Goal: Task Accomplishment & Management: Manage account settings

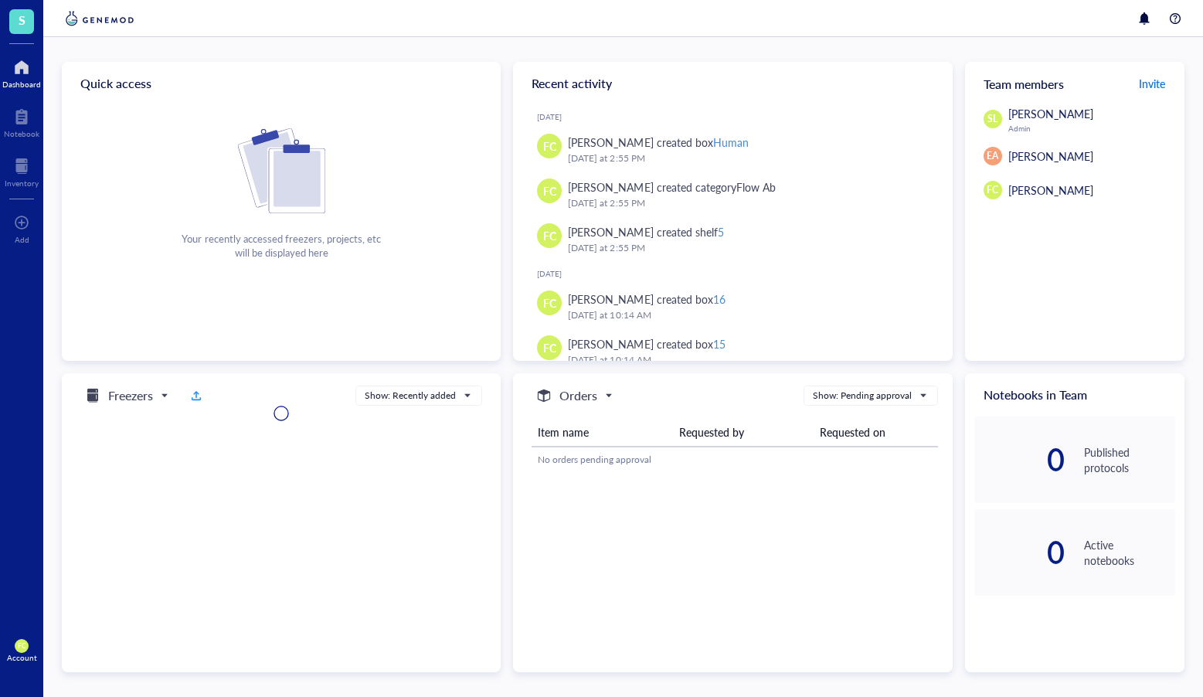
click at [1157, 87] on span "Invite" at bounding box center [1152, 83] width 26 height 15
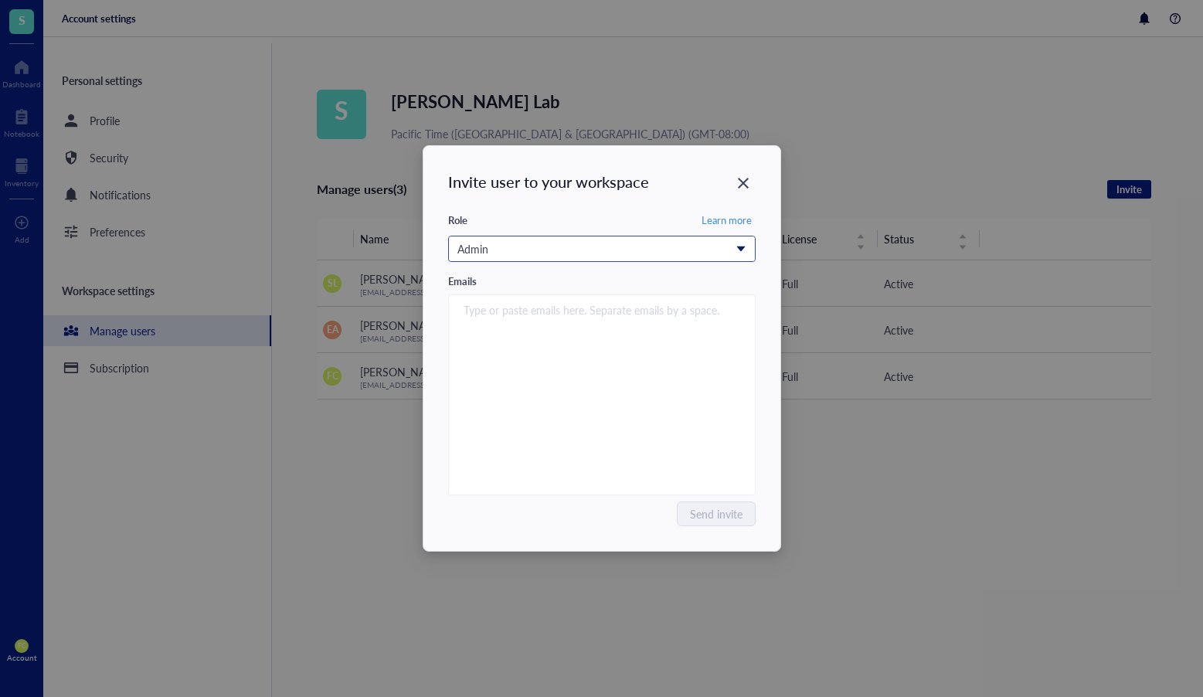
click at [709, 251] on div "Admin" at bounding box center [593, 248] width 272 height 17
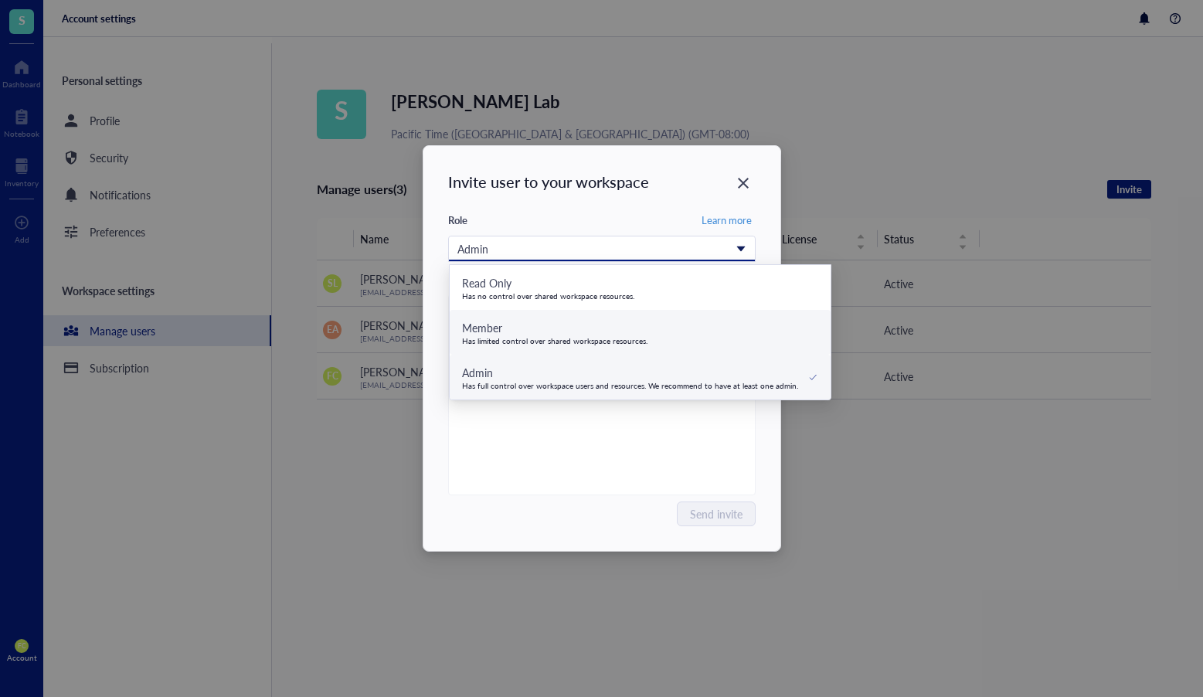
click at [685, 331] on div "Member Has limited control over shared workspace resources." at bounding box center [640, 332] width 357 height 26
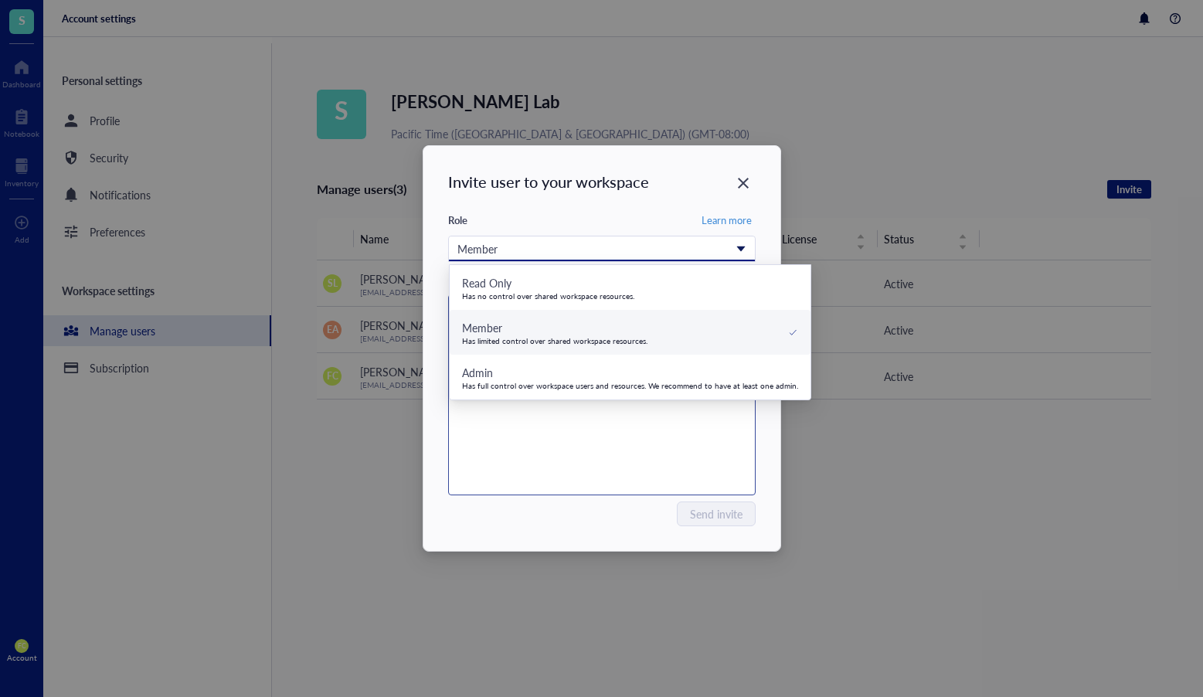
click at [579, 444] on div "Type or paste emails here. Separate emails by a space." at bounding box center [602, 394] width 294 height 193
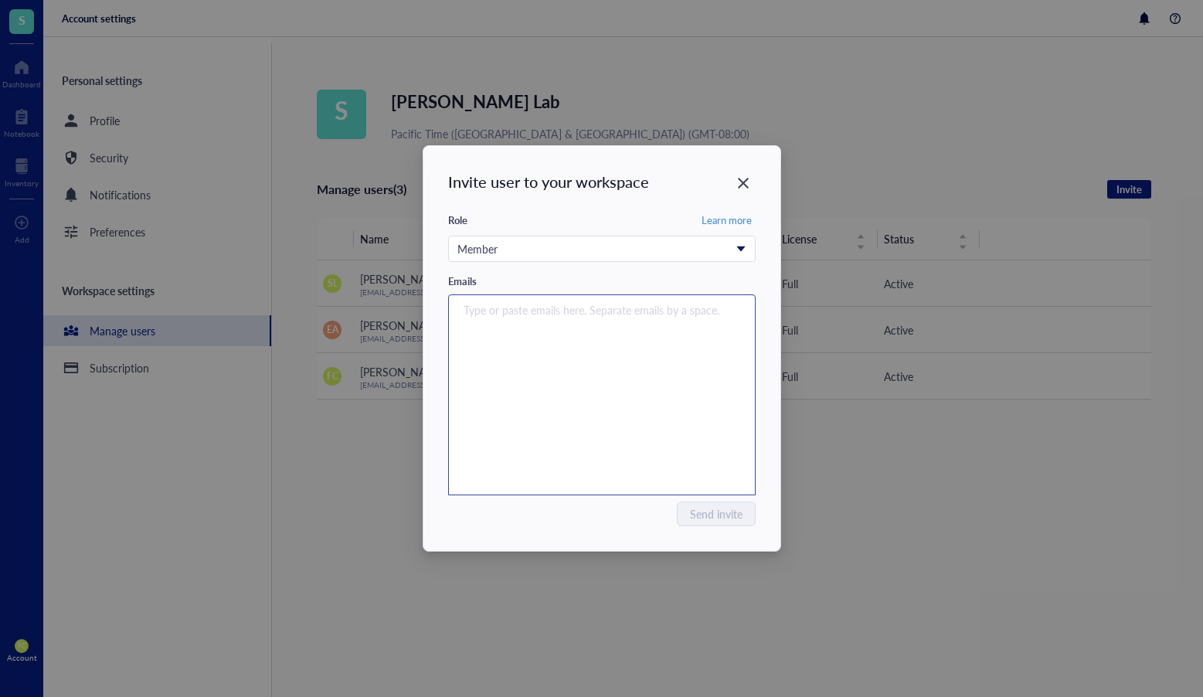
paste input "ssinha2@fredhutch.org"
type input "ssinha2@fredhutch.org"
paste input "ebonner@fredhutch.org"
type input "ebonner@fredhutch.org"
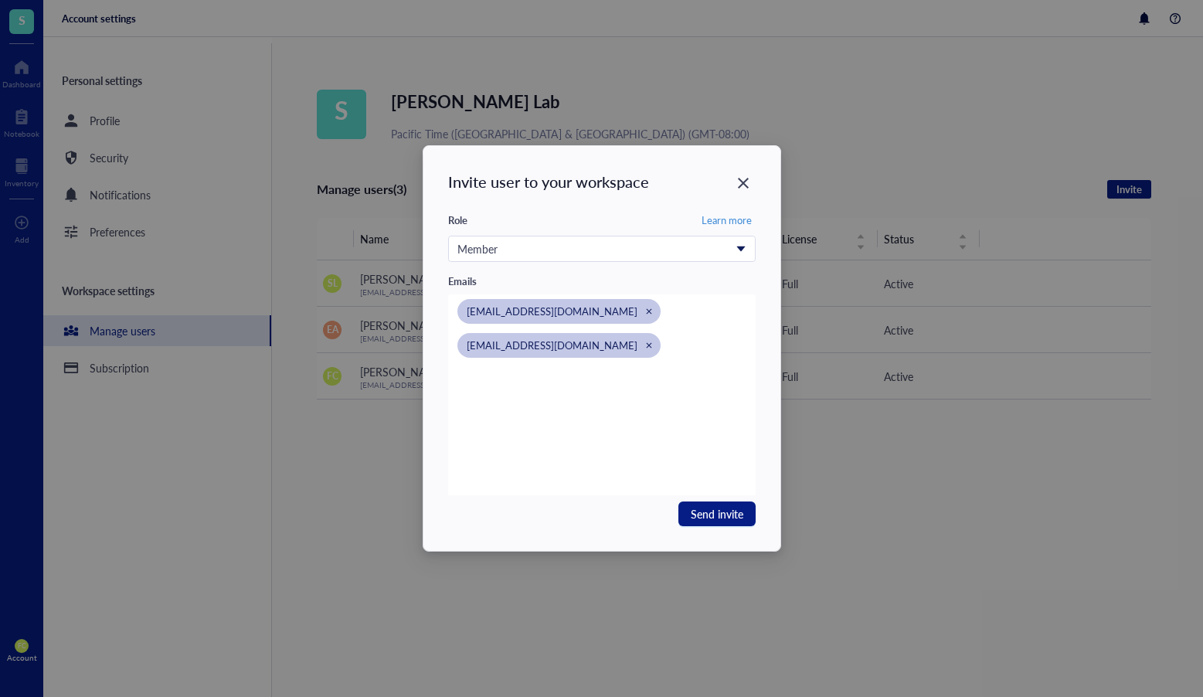
click at [1198, 363] on div "Invite user to your workspace Role Learn more Member Read Only Has no control o…" at bounding box center [601, 348] width 1203 height 697
click at [511, 408] on div "ssinha2@fredhutch.org ebonner@fredhutch.org" at bounding box center [602, 394] width 294 height 193
paste input "thsueh2@fredhutch.org"
type input "thsueh2@fredhutch.org"
paste input "vliu@fredhutch.org"
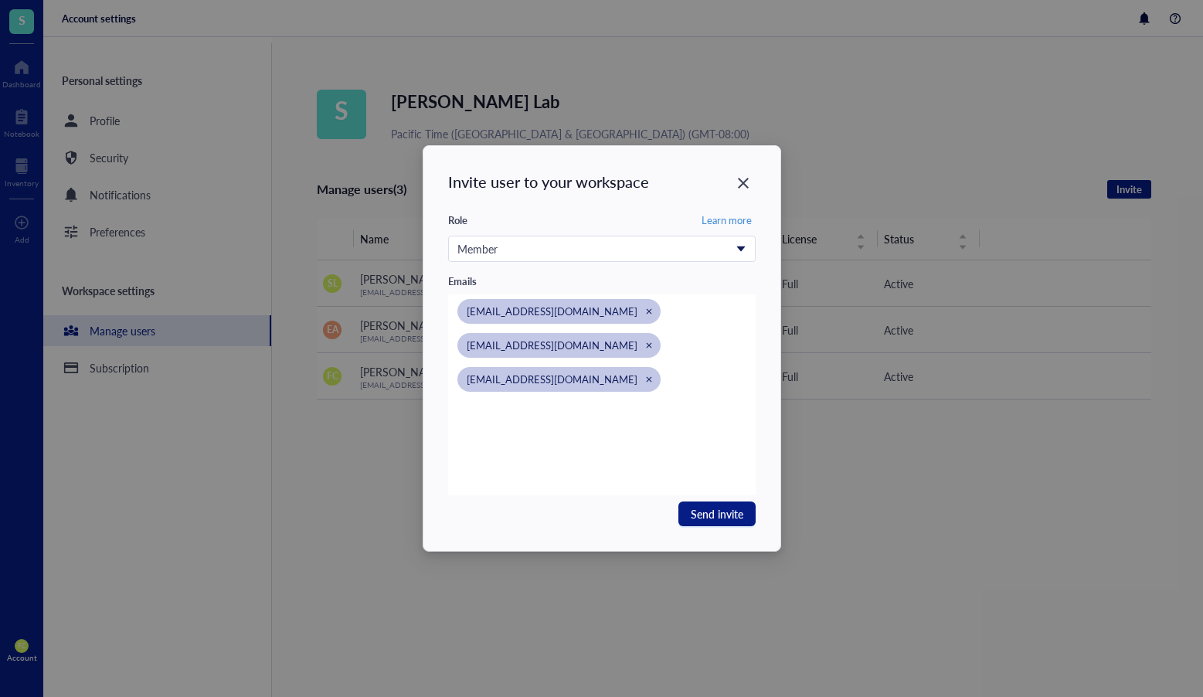
type input "vliu@fredhutch.org"
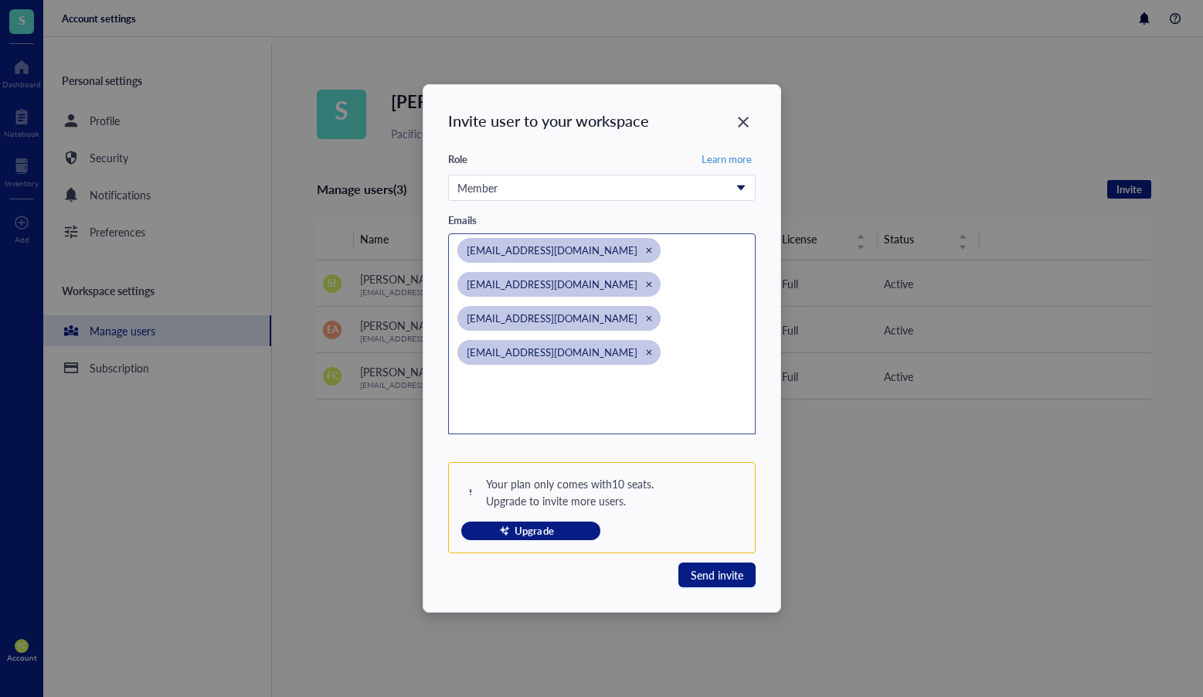
paste input "enguyen3@fredhutch.org"
type input "enguyen3@fredhutch.org"
paste input "ethieme@fredhutch.org"
type input "ethieme@fredhutch.org"
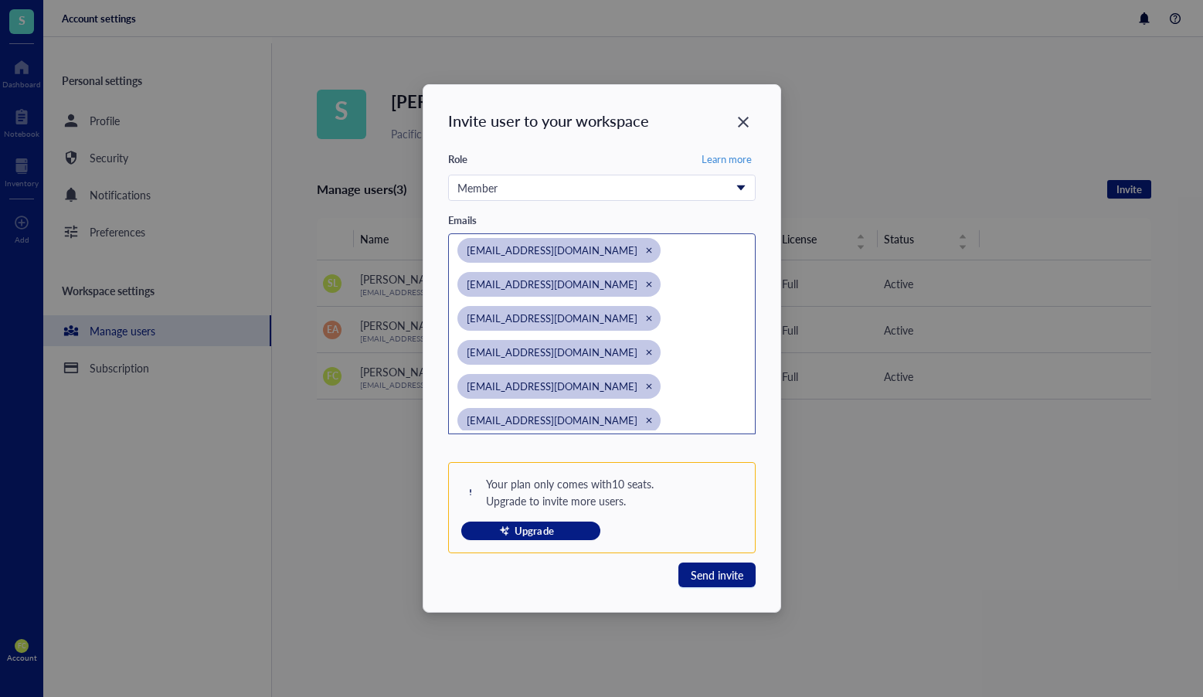
click at [684, 418] on div "ethieme@fredhutch.org" at bounding box center [592, 425] width 270 height 34
click at [556, 416] on input "search" at bounding box center [592, 419] width 270 height 19
paste input "rvenkata@fredhutch.org"
type input "rvenkata@fredhutch.org"
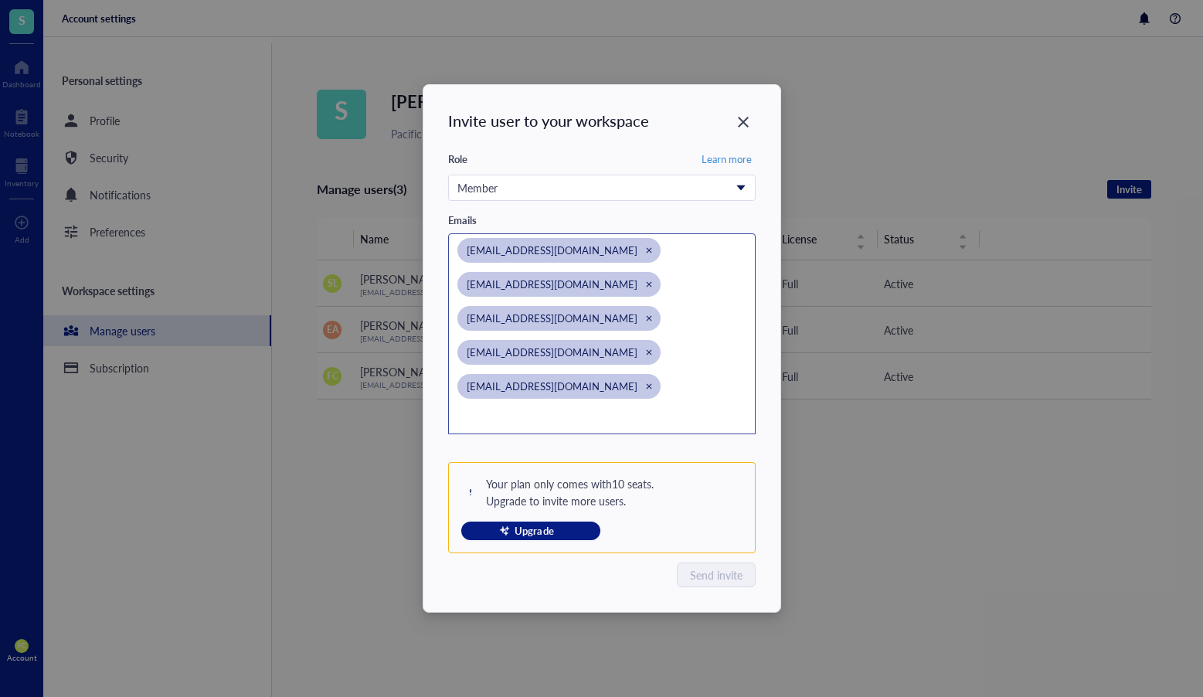
scroll to position [64, 0]
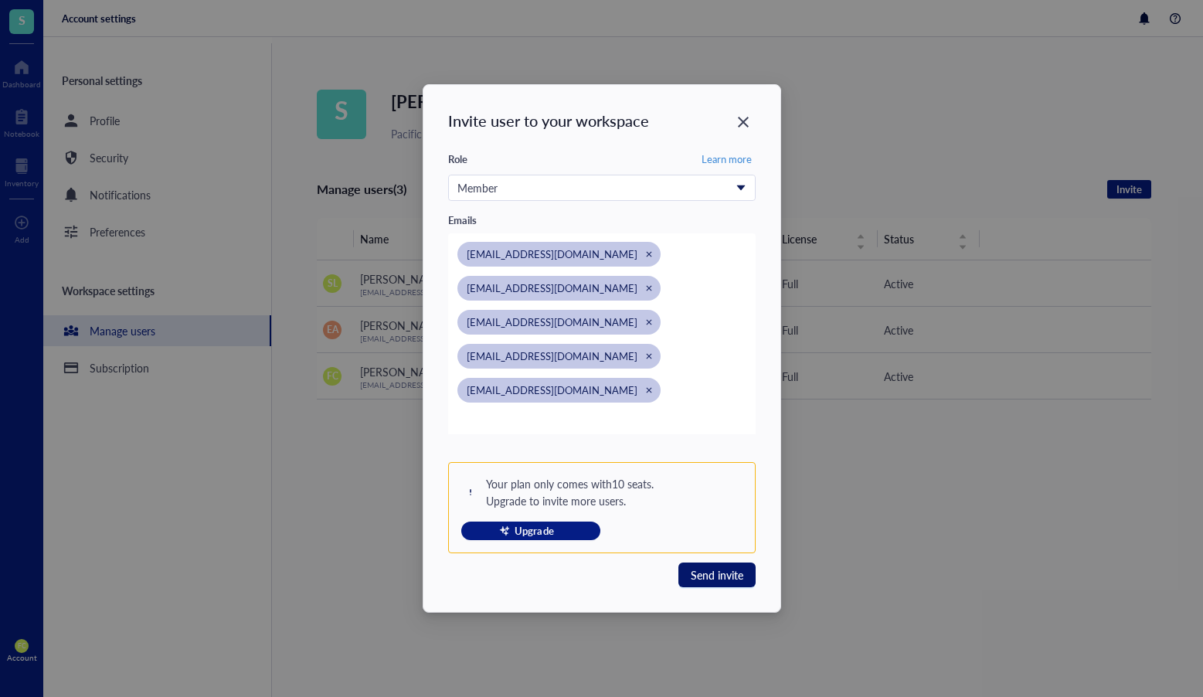
click at [729, 575] on span "Send invite" at bounding box center [717, 574] width 53 height 17
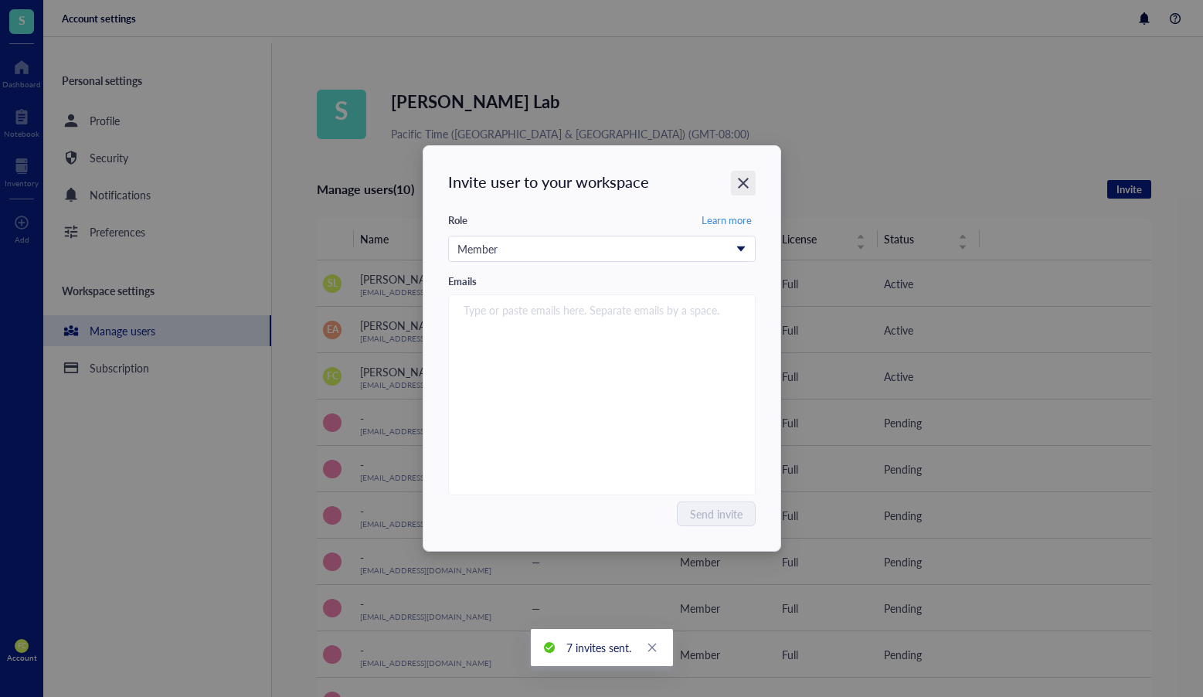
click at [749, 178] on icon "Close" at bounding box center [743, 183] width 15 height 15
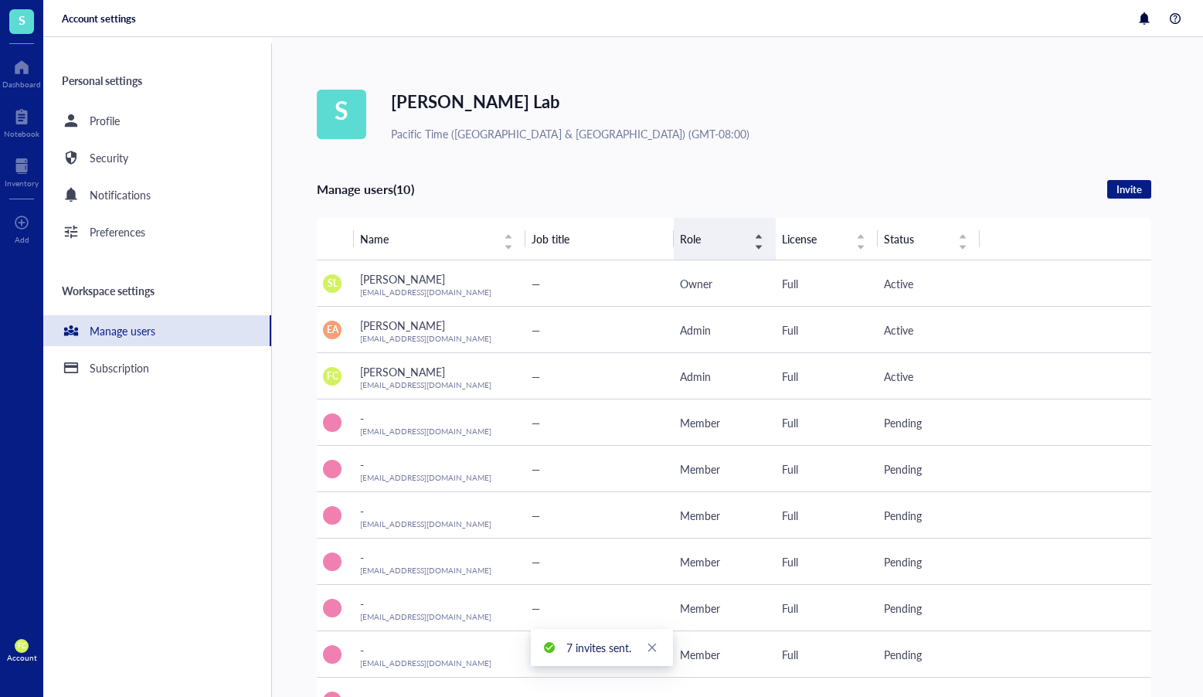
scroll to position [52, 0]
